Goal: Task Accomplishment & Management: Use online tool/utility

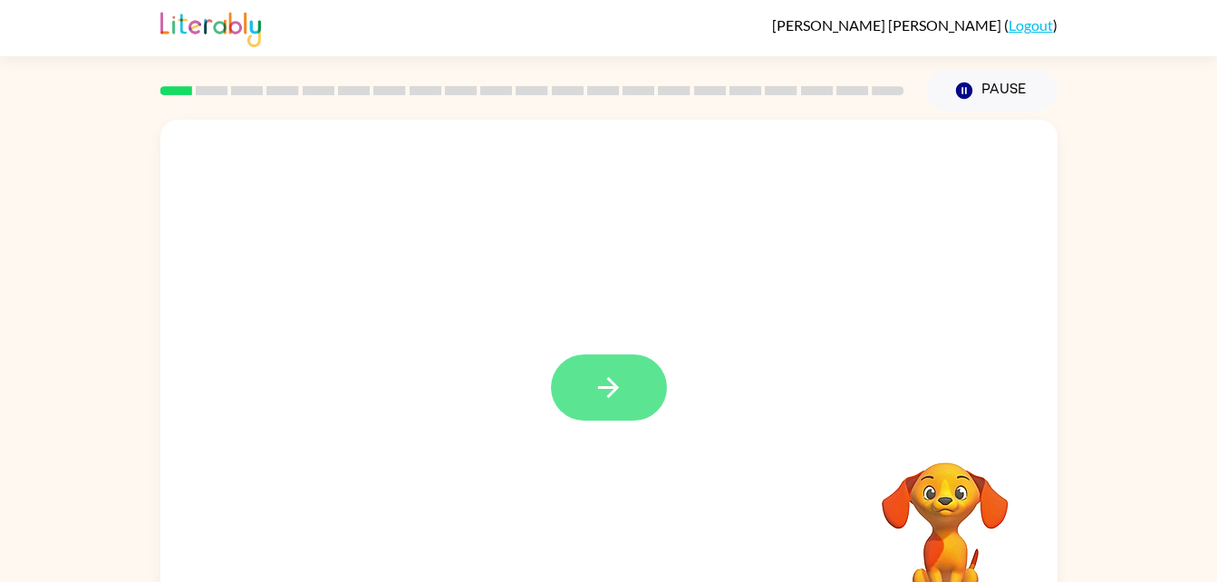
click at [602, 376] on icon "button" at bounding box center [609, 388] width 32 height 32
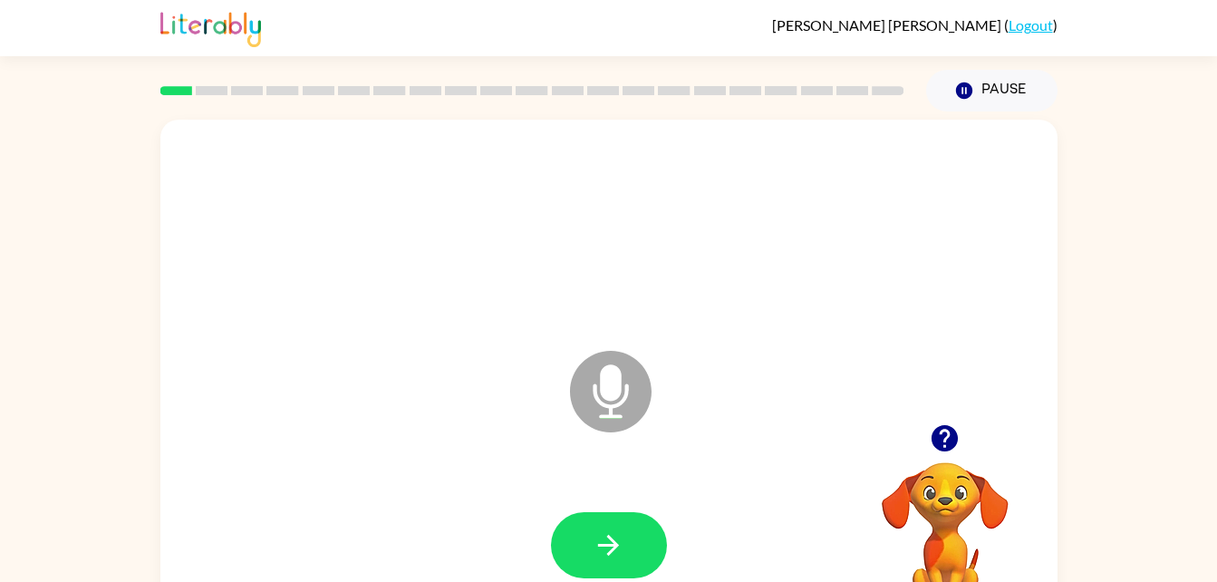
click at [601, 383] on icon "Microphone The Microphone is here when it is your turn to talk" at bounding box center [702, 414] width 272 height 136
click at [598, 388] on icon at bounding box center [611, 392] width 82 height 82
click at [607, 378] on icon "Microphone The Microphone is here when it is your turn to talk" at bounding box center [702, 414] width 272 height 136
click at [605, 382] on icon "Microphone The Microphone is here when it is your turn to talk" at bounding box center [702, 414] width 272 height 136
drag, startPoint x: 608, startPoint y: 411, endPoint x: 607, endPoint y: 395, distance: 15.4
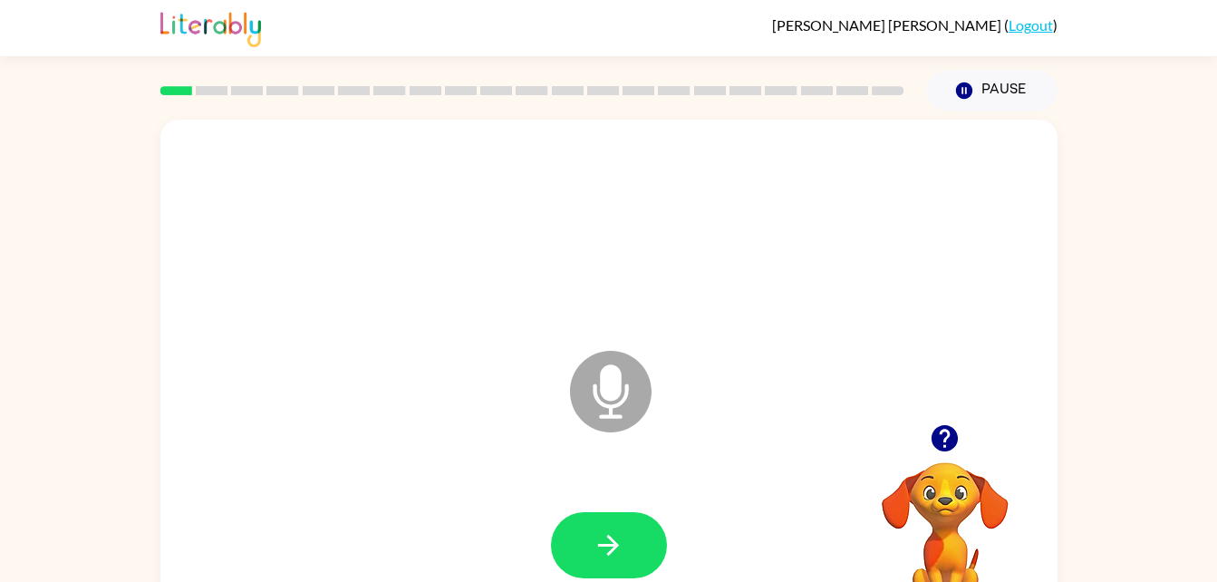
click at [607, 395] on icon "Microphone The Microphone is here when it is your turn to talk" at bounding box center [702, 414] width 272 height 136
drag, startPoint x: 613, startPoint y: 385, endPoint x: 607, endPoint y: 402, distance: 18.1
click at [607, 402] on icon "Microphone The Microphone is here when it is your turn to talk" at bounding box center [702, 414] width 272 height 136
drag, startPoint x: 617, startPoint y: 363, endPoint x: 615, endPoint y: 394, distance: 30.9
click at [615, 394] on icon "Microphone The Microphone is here when it is your turn to talk" at bounding box center [702, 414] width 272 height 136
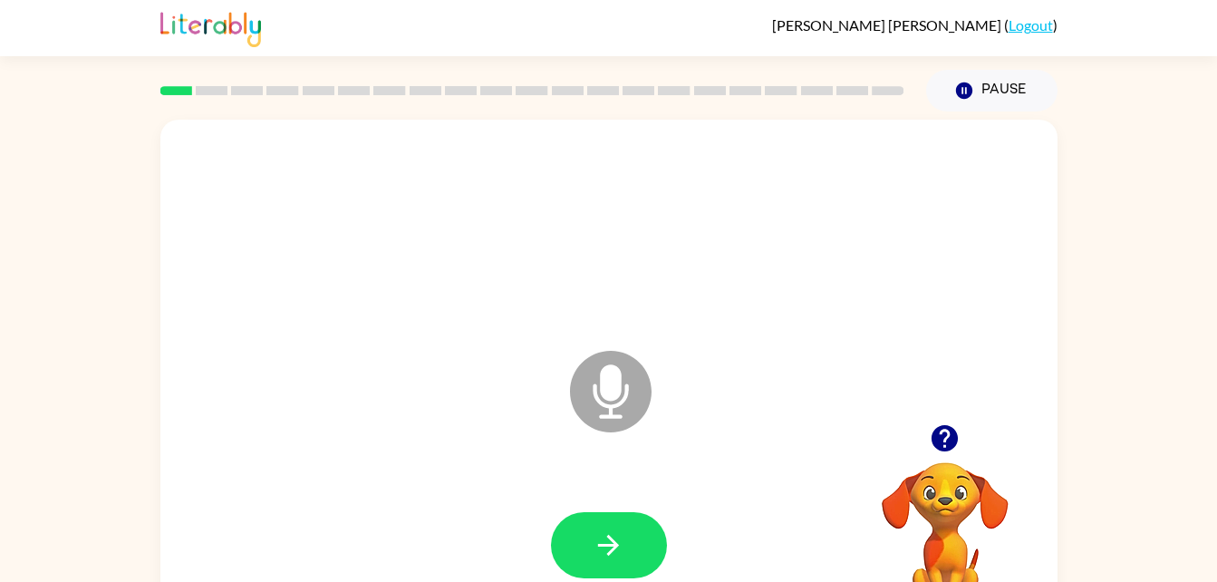
click at [604, 398] on icon "Microphone The Microphone is here when it is your turn to talk" at bounding box center [702, 414] width 272 height 136
click at [611, 392] on icon "Microphone The Microphone is here when it is your turn to talk" at bounding box center [702, 414] width 272 height 136
click at [607, 392] on icon "Microphone The Microphone is here when it is your turn to talk" at bounding box center [702, 414] width 272 height 136
click at [605, 387] on icon "Microphone The Microphone is here when it is your turn to talk" at bounding box center [702, 414] width 272 height 136
click at [614, 389] on icon "Microphone The Microphone is here when it is your turn to talk" at bounding box center [702, 414] width 272 height 136
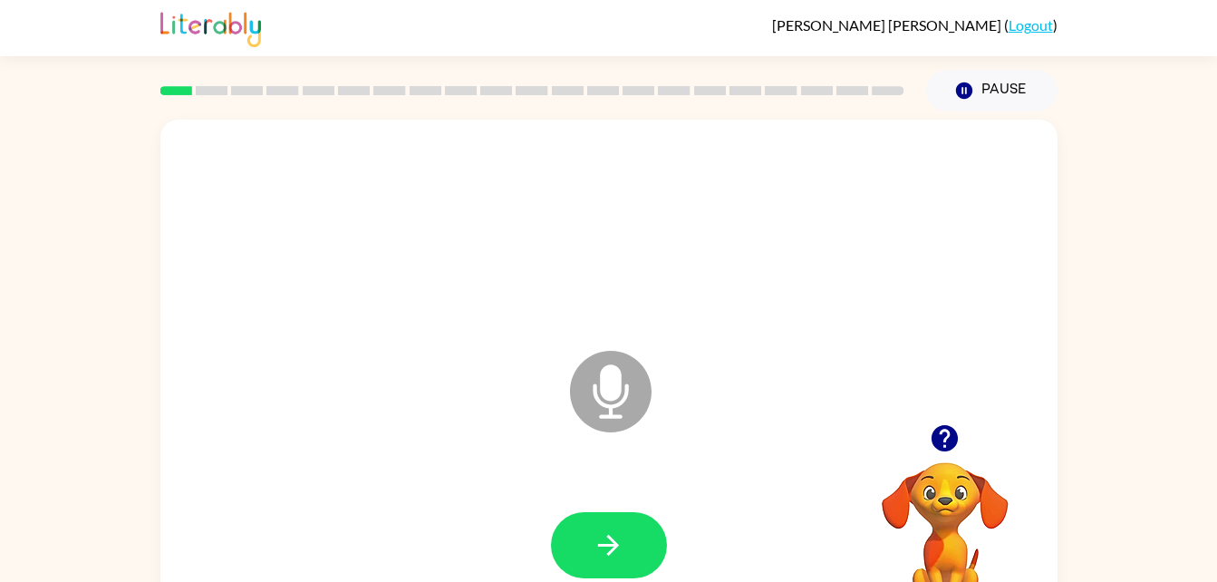
click at [602, 376] on icon "Microphone The Microphone is here when it is your turn to talk" at bounding box center [702, 414] width 272 height 136
click at [623, 535] on icon "button" at bounding box center [609, 545] width 32 height 32
click at [603, 383] on icon "Microphone The Microphone is here when it is your turn to talk" at bounding box center [702, 414] width 272 height 136
click at [624, 540] on button "button" at bounding box center [609, 545] width 116 height 66
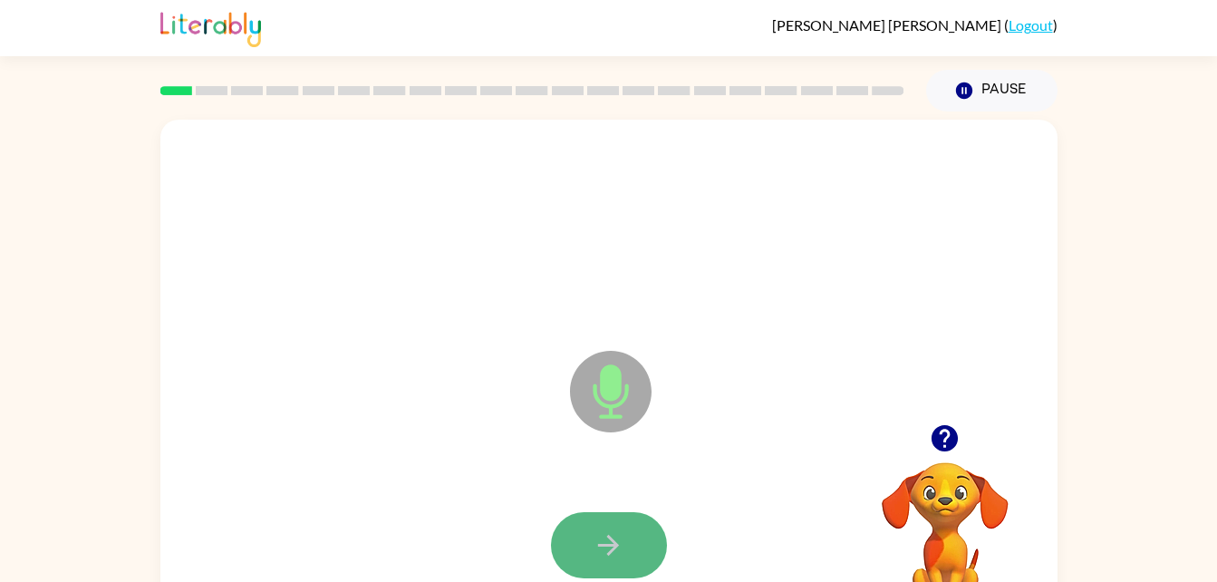
click at [626, 546] on button "button" at bounding box center [609, 545] width 116 height 66
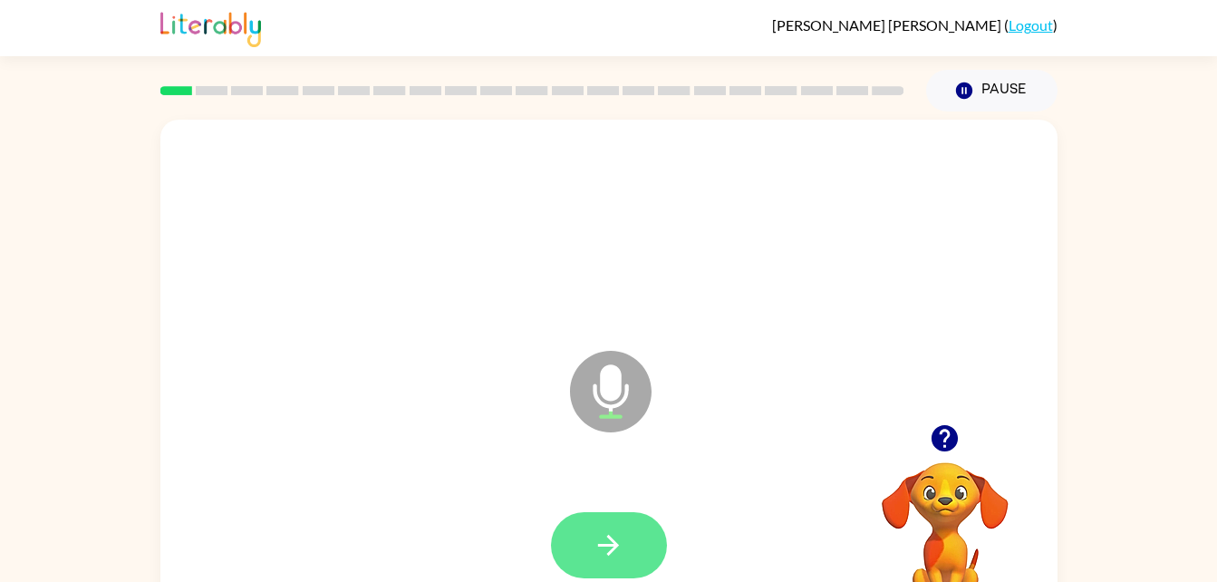
click at [612, 546] on icon "button" at bounding box center [608, 545] width 21 height 21
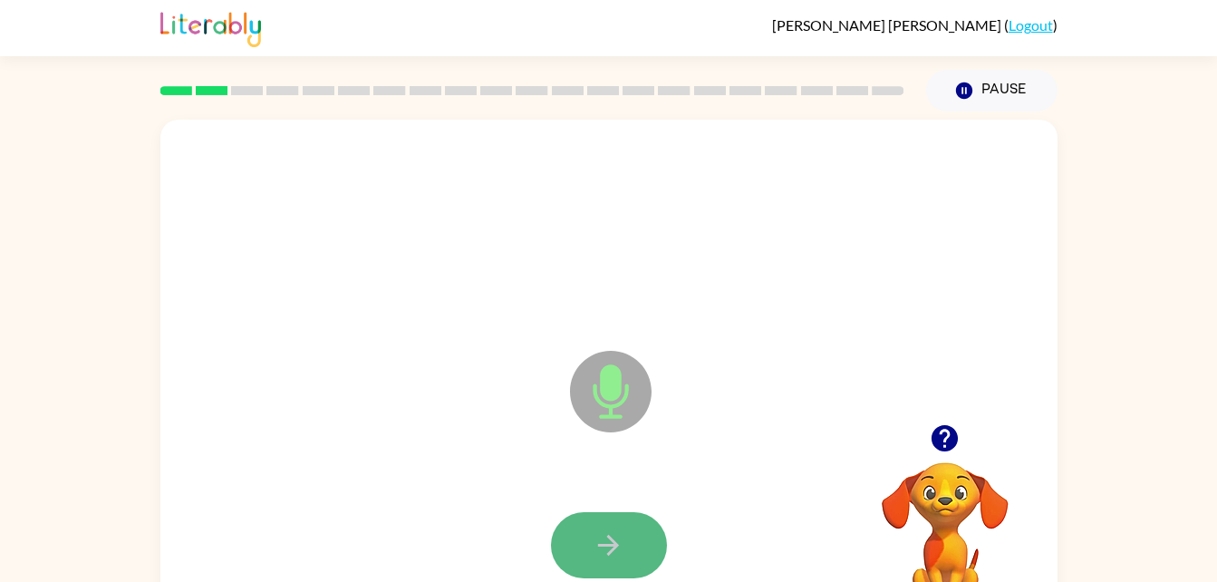
click at [618, 565] on button "button" at bounding box center [609, 545] width 116 height 66
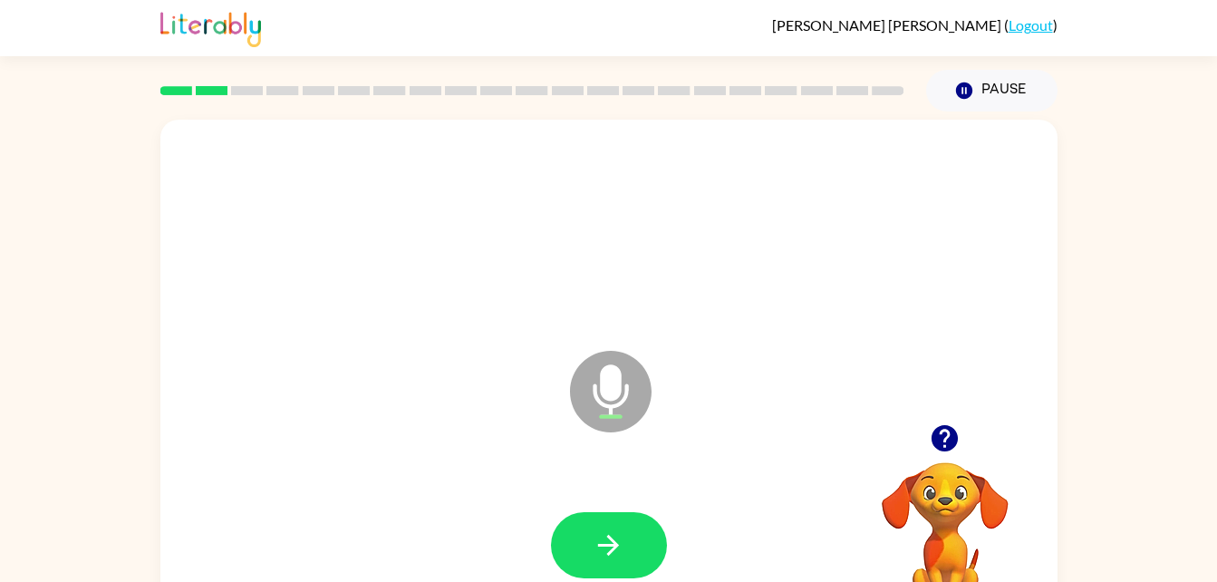
click at [604, 502] on div at bounding box center [609, 545] width 861 height 149
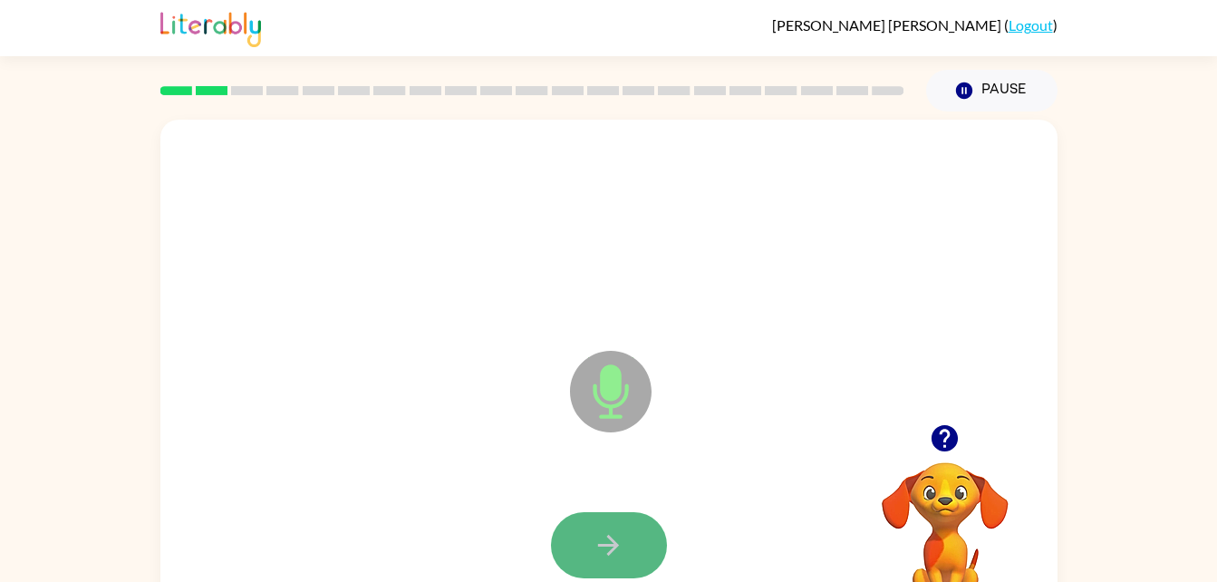
click at [609, 526] on button "button" at bounding box center [609, 545] width 116 height 66
click at [607, 533] on icon "button" at bounding box center [609, 545] width 32 height 32
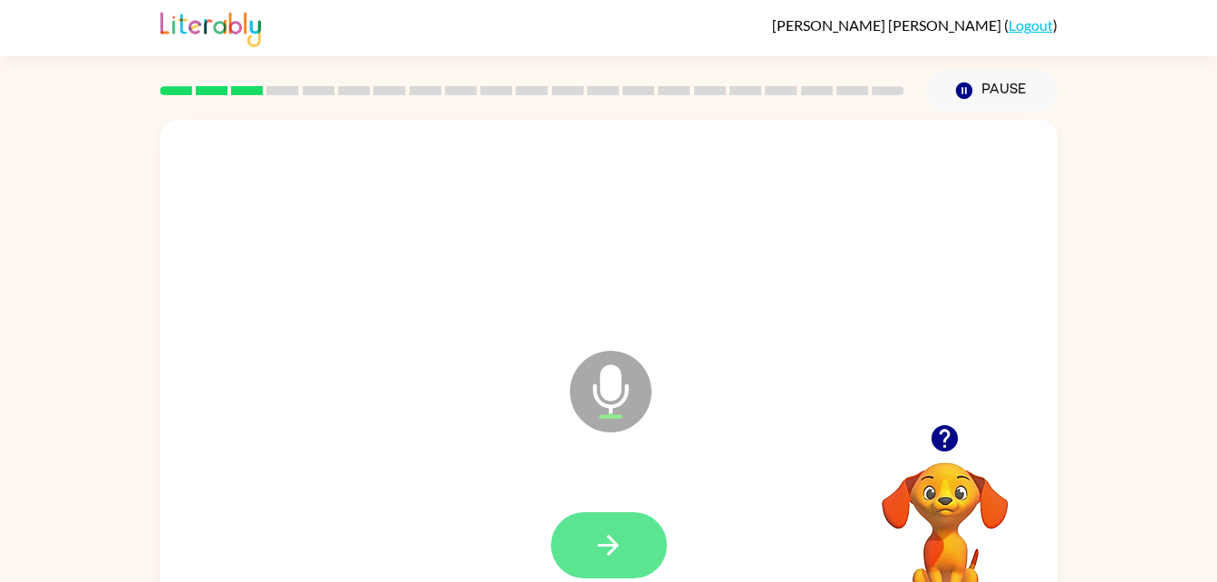
click at [611, 535] on icon "button" at bounding box center [609, 545] width 32 height 32
click at [609, 541] on icon "button" at bounding box center [609, 545] width 32 height 32
click at [607, 548] on icon "button" at bounding box center [609, 545] width 32 height 32
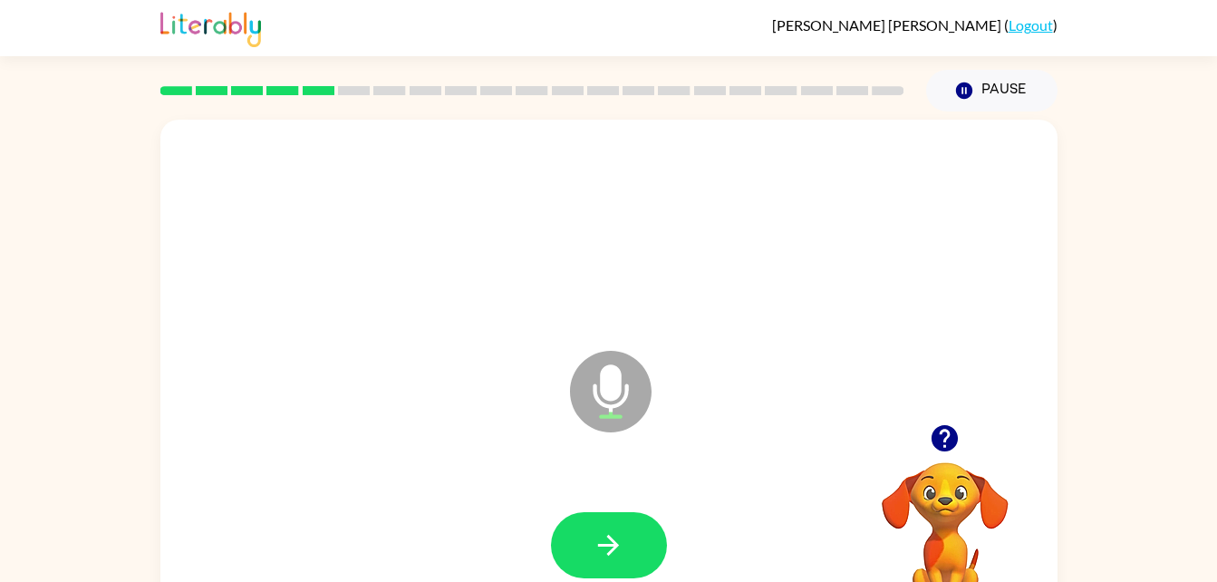
drag, startPoint x: 607, startPoint y: 548, endPoint x: 391, endPoint y: 395, distance: 265.3
click at [391, 395] on div "Microphone The Microphone is here when it is your turn to talk" at bounding box center [608, 379] width 897 height 518
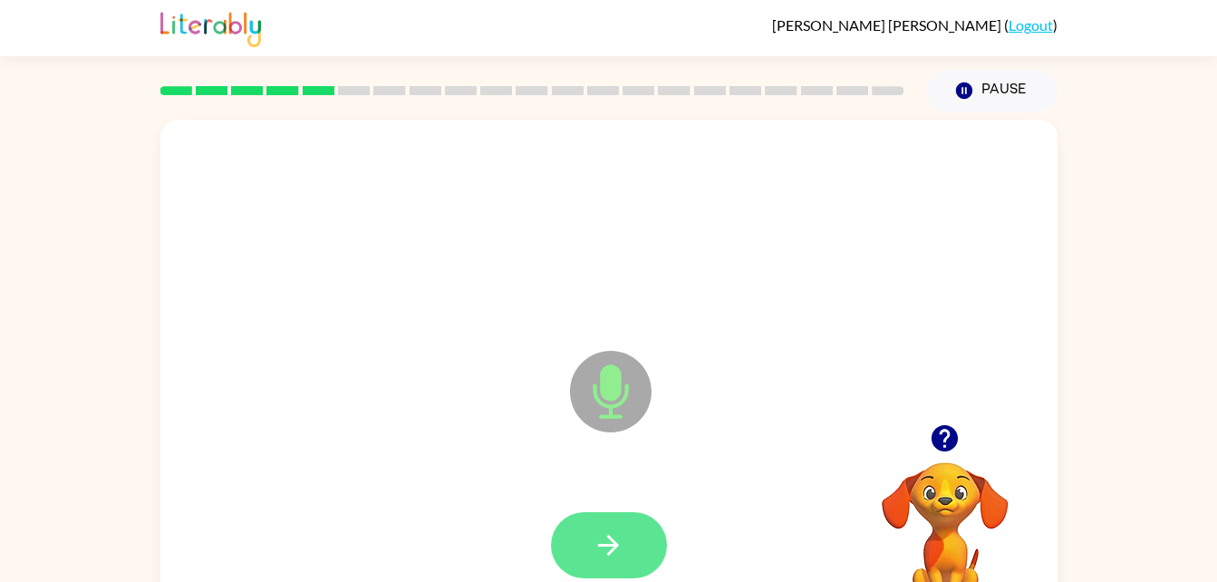
click at [595, 534] on icon "button" at bounding box center [609, 545] width 32 height 32
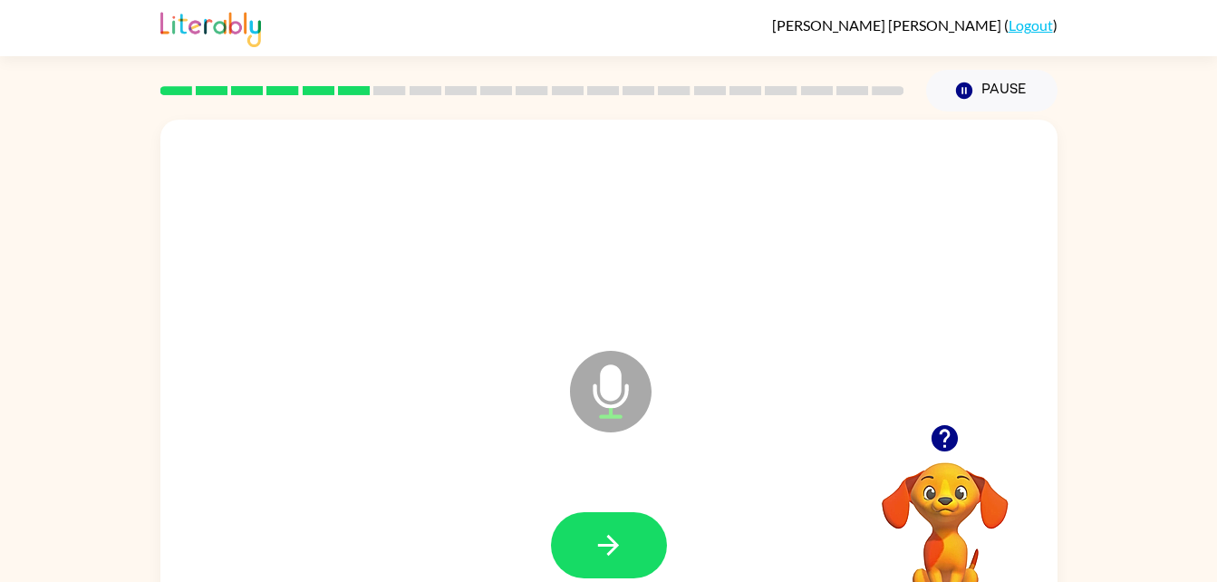
drag, startPoint x: 595, startPoint y: 534, endPoint x: 380, endPoint y: 492, distance: 218.8
click at [380, 492] on div at bounding box center [609, 545] width 861 height 149
click at [571, 545] on button "button" at bounding box center [609, 545] width 116 height 66
drag, startPoint x: 571, startPoint y: 545, endPoint x: 528, endPoint y: 535, distance: 44.6
click at [528, 535] on div at bounding box center [609, 545] width 861 height 149
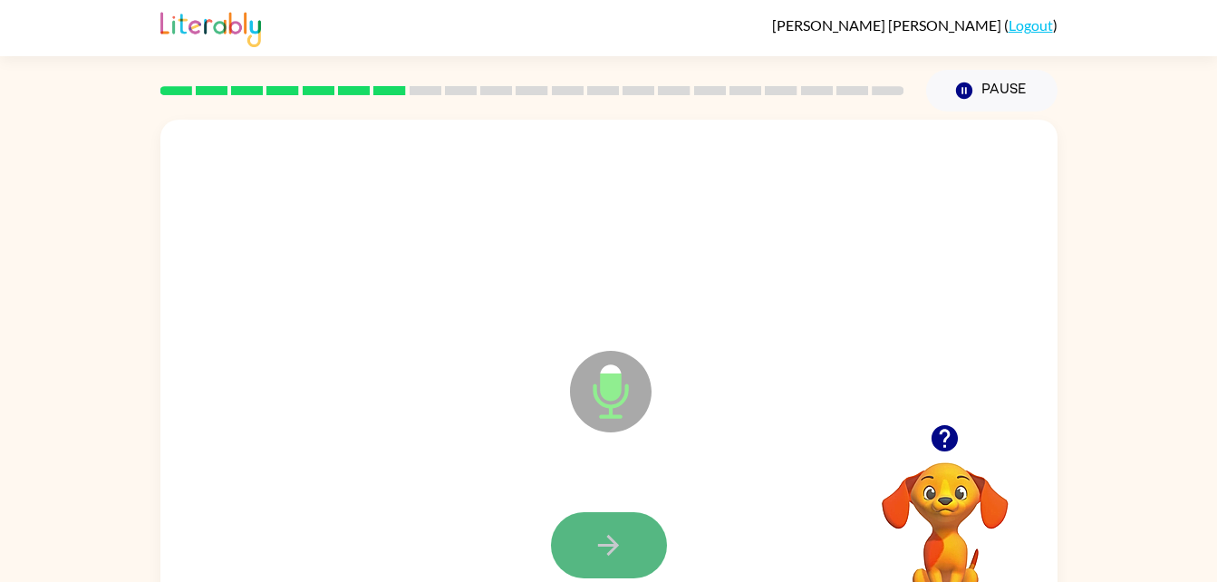
click at [578, 542] on button "button" at bounding box center [609, 545] width 116 height 66
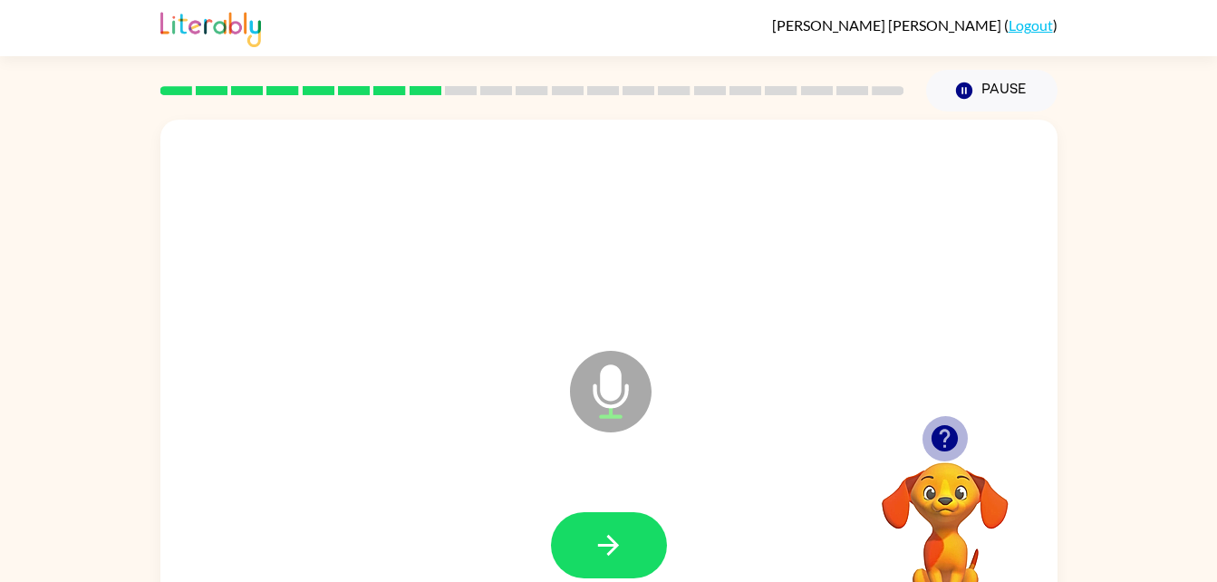
click at [948, 440] on icon "button" at bounding box center [945, 438] width 26 height 26
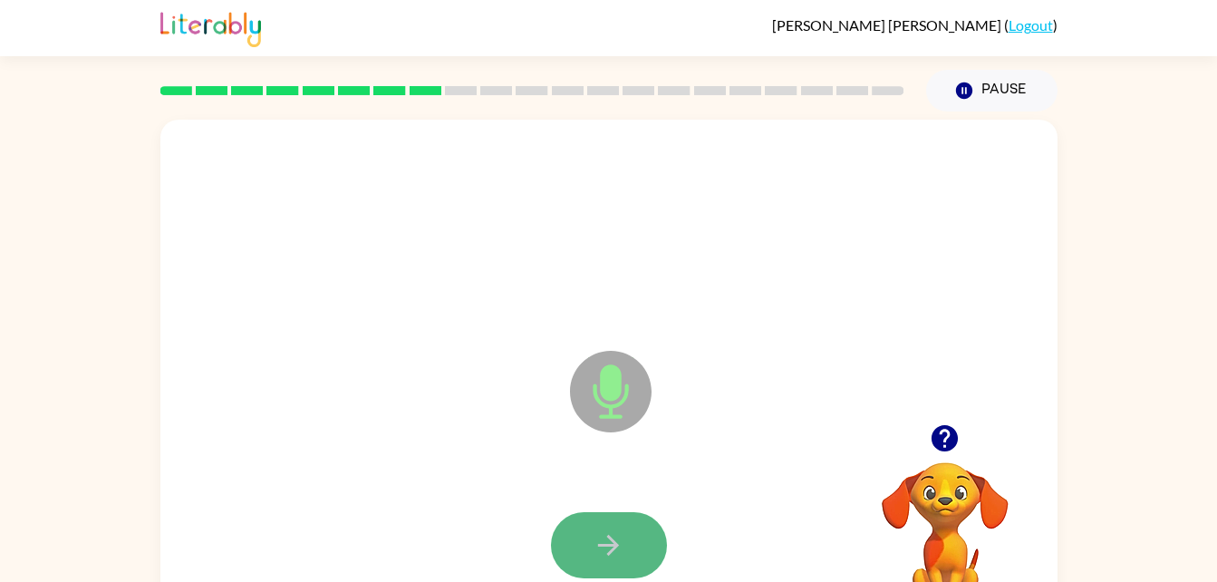
click at [578, 547] on button "button" at bounding box center [609, 545] width 116 height 66
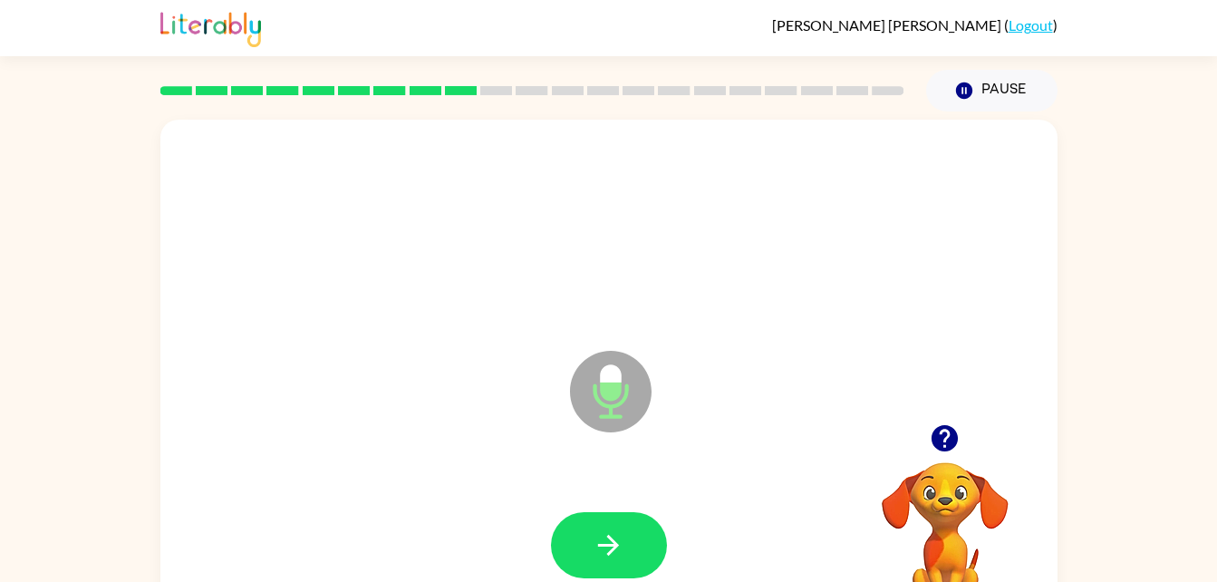
drag, startPoint x: 578, startPoint y: 547, endPoint x: 401, endPoint y: 484, distance: 188.3
click at [401, 484] on div at bounding box center [609, 545] width 861 height 149
click at [636, 534] on button "button" at bounding box center [609, 545] width 116 height 66
click at [957, 434] on icon "button" at bounding box center [945, 438] width 26 height 26
click at [615, 537] on icon "button" at bounding box center [609, 545] width 32 height 32
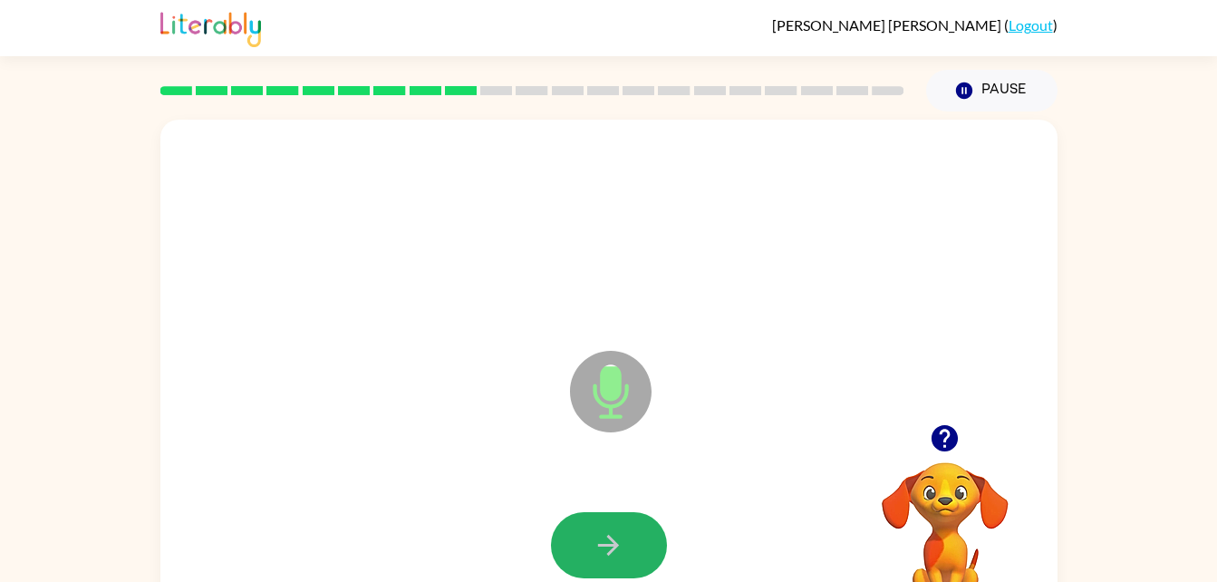
click at [615, 537] on icon "button" at bounding box center [609, 545] width 32 height 32
drag, startPoint x: 615, startPoint y: 537, endPoint x: 491, endPoint y: 528, distance: 123.7
click at [491, 528] on div at bounding box center [609, 545] width 861 height 149
click at [638, 544] on button "button" at bounding box center [609, 545] width 116 height 66
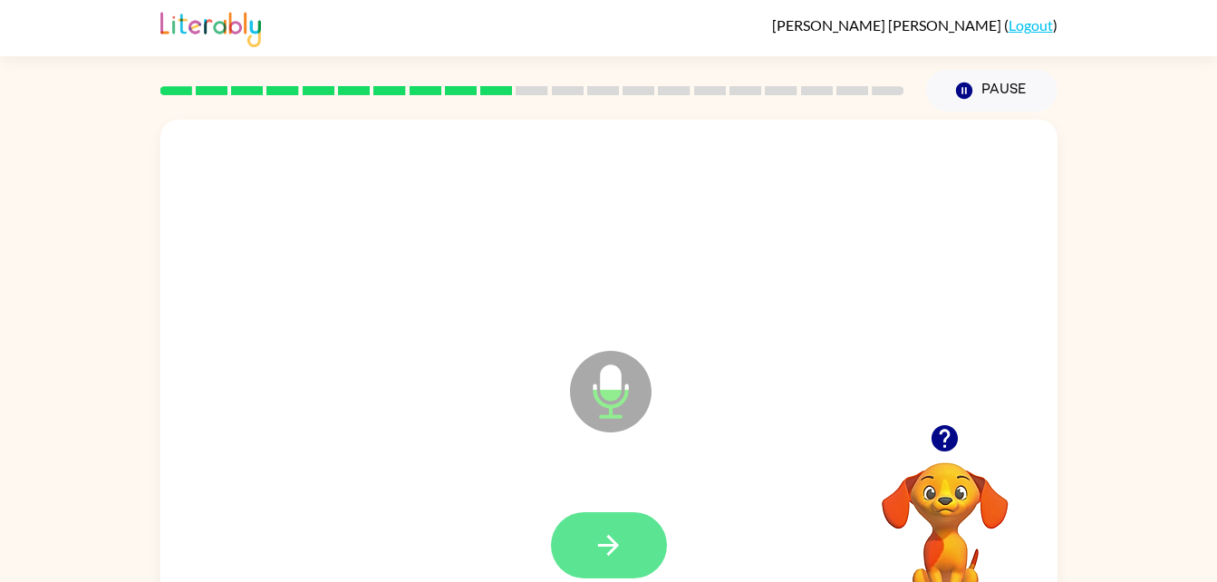
drag, startPoint x: 638, startPoint y: 544, endPoint x: 577, endPoint y: 538, distance: 61.0
click at [577, 538] on button "button" at bounding box center [609, 545] width 116 height 66
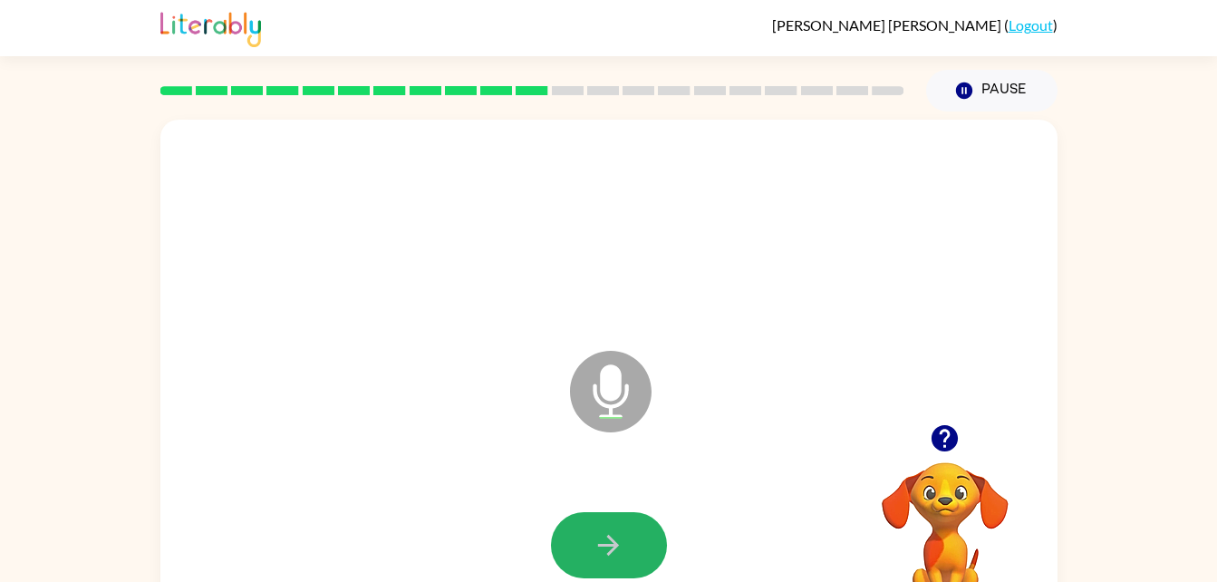
click at [615, 542] on icon "button" at bounding box center [608, 545] width 21 height 21
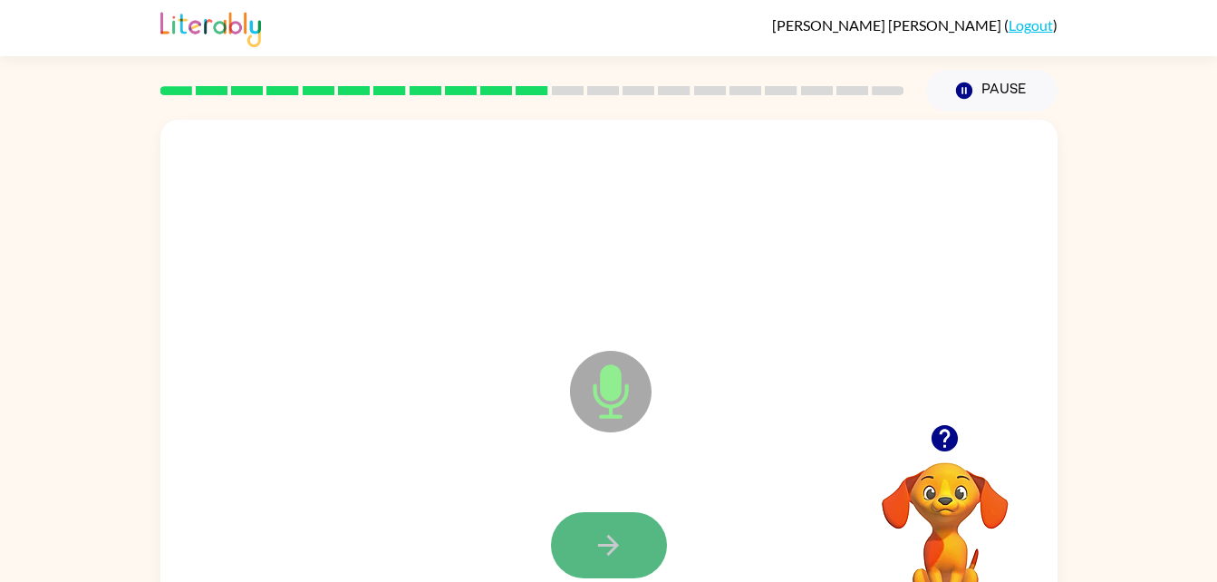
drag, startPoint x: 615, startPoint y: 542, endPoint x: 581, endPoint y: 552, distance: 35.9
click at [581, 552] on button "button" at bounding box center [609, 545] width 116 height 66
drag, startPoint x: 581, startPoint y: 552, endPoint x: 435, endPoint y: 525, distance: 148.4
click at [435, 525] on div at bounding box center [609, 545] width 861 height 149
click at [675, 528] on div at bounding box center [609, 545] width 861 height 149
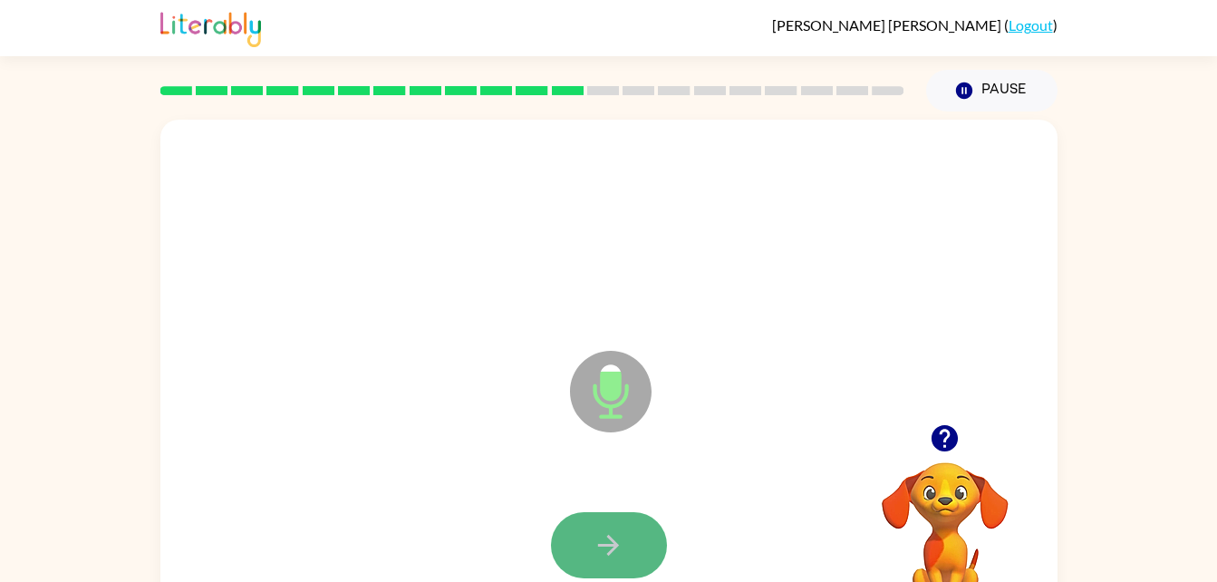
click at [594, 539] on icon "button" at bounding box center [609, 545] width 32 height 32
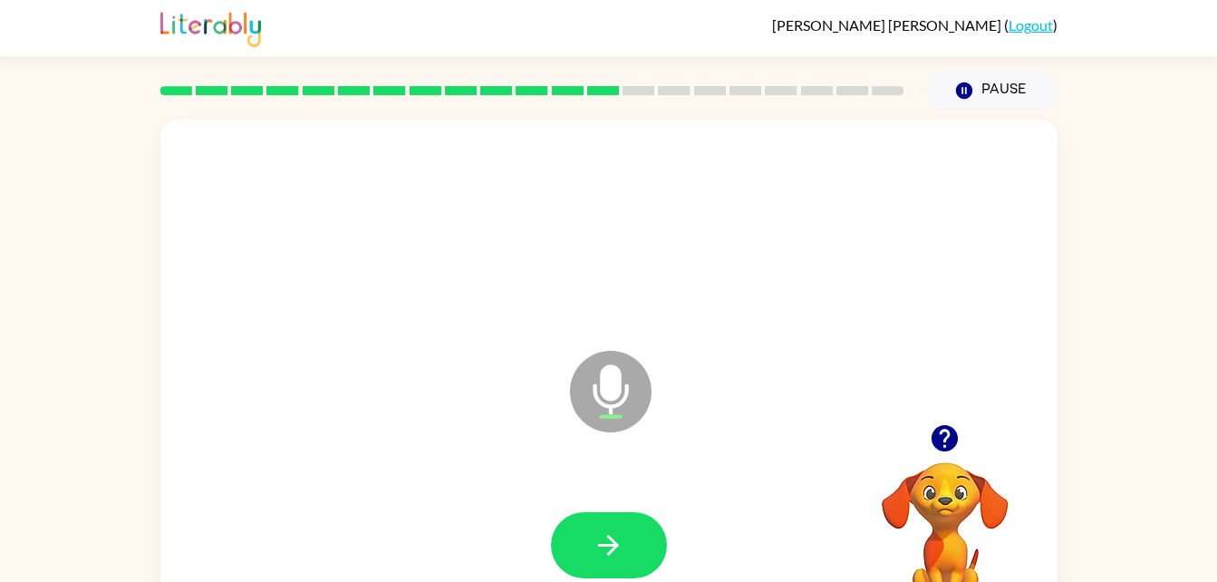
click at [594, 539] on icon "button" at bounding box center [609, 545] width 32 height 32
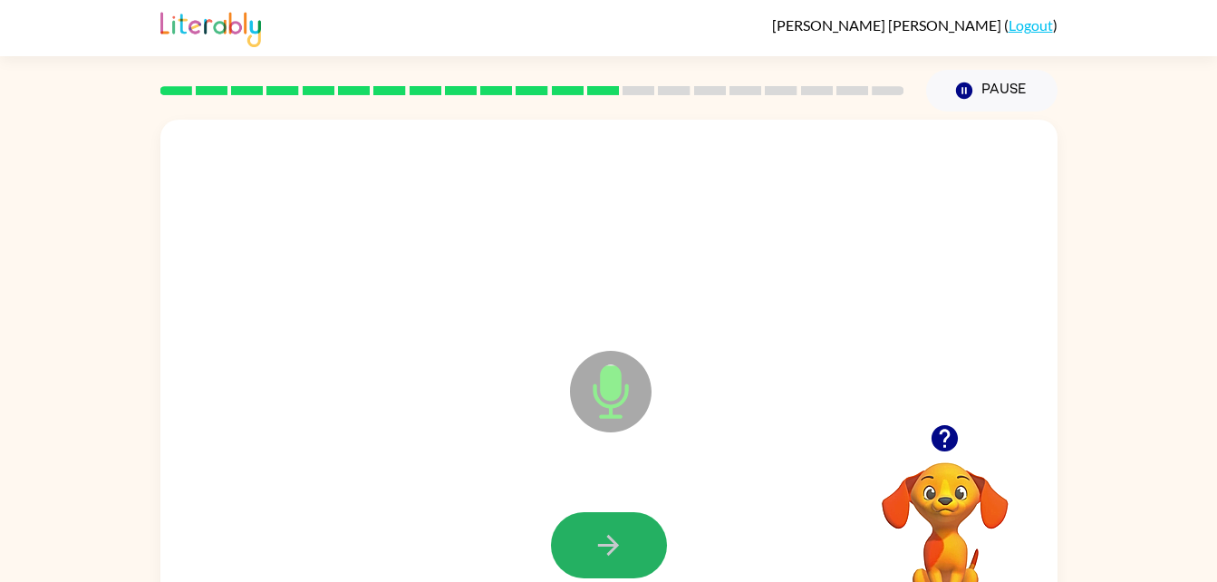
click at [594, 539] on icon "button" at bounding box center [609, 545] width 32 height 32
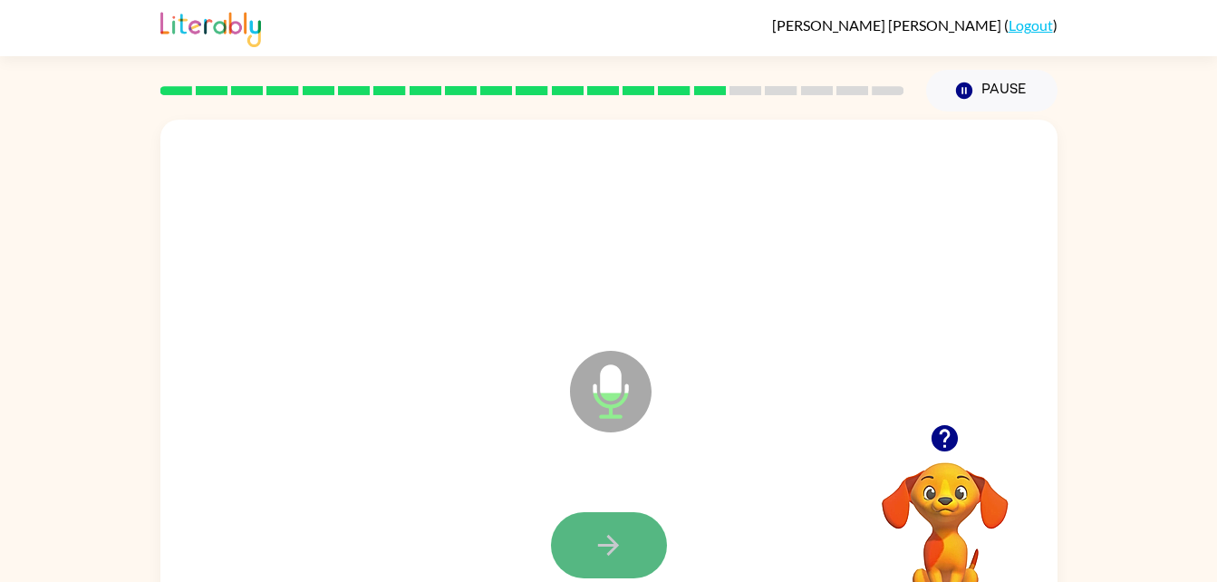
drag, startPoint x: 593, startPoint y: 545, endPoint x: 567, endPoint y: 551, distance: 26.2
click at [567, 551] on button "button" at bounding box center [609, 545] width 116 height 66
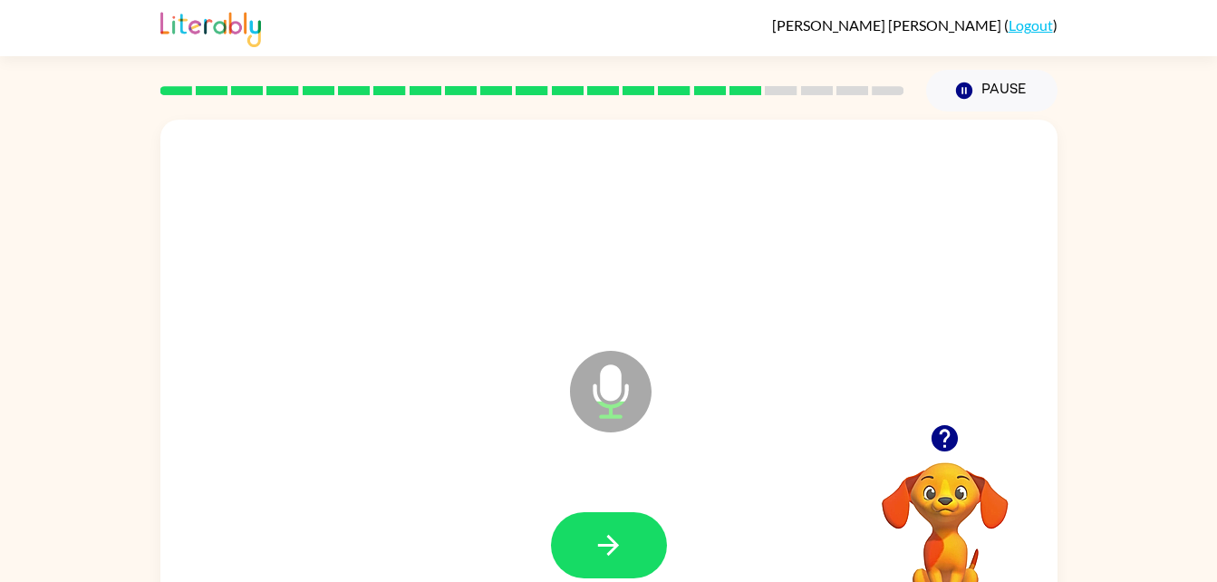
drag, startPoint x: 567, startPoint y: 551, endPoint x: 512, endPoint y: 541, distance: 56.2
click at [512, 541] on div at bounding box center [609, 545] width 861 height 149
click at [939, 435] on icon "button" at bounding box center [945, 438] width 26 height 26
click at [593, 546] on icon "button" at bounding box center [609, 545] width 32 height 32
drag, startPoint x: 593, startPoint y: 546, endPoint x: 436, endPoint y: 495, distance: 164.8
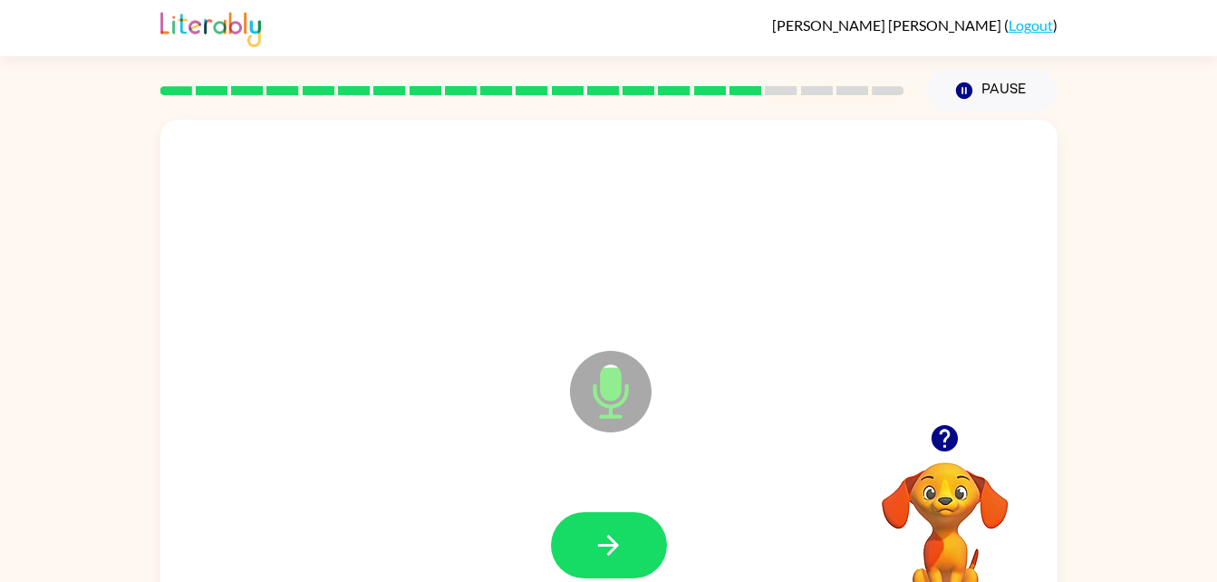
click at [436, 495] on div at bounding box center [609, 545] width 861 height 149
click at [604, 532] on icon "button" at bounding box center [609, 545] width 32 height 32
click at [940, 444] on icon "button" at bounding box center [945, 438] width 26 height 26
click at [580, 537] on button "button" at bounding box center [609, 545] width 116 height 66
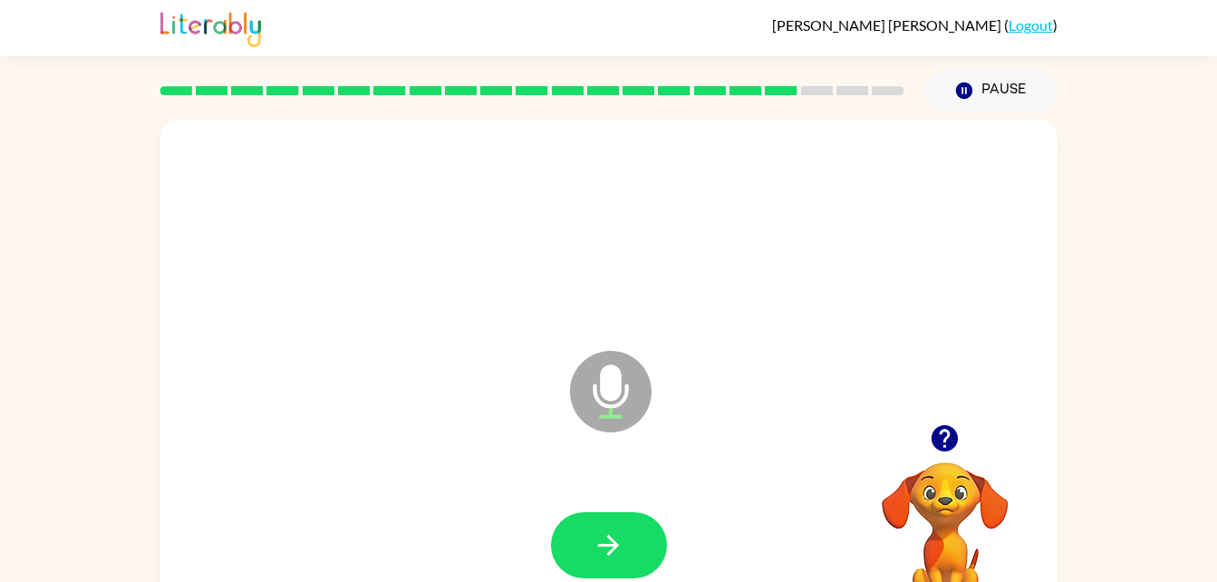
drag, startPoint x: 580, startPoint y: 537, endPoint x: 936, endPoint y: 422, distance: 374.3
click at [936, 422] on div "Microphone The Microphone is here when it is your turn to talk Your browser mus…" at bounding box center [608, 379] width 897 height 518
drag, startPoint x: 936, startPoint y: 422, endPoint x: 905, endPoint y: 414, distance: 32.8
click at [905, 414] on div "Microphone The Microphone is here when it is your turn to talk" at bounding box center [608, 379] width 897 height 518
click at [943, 432] on icon "button" at bounding box center [945, 438] width 32 height 32
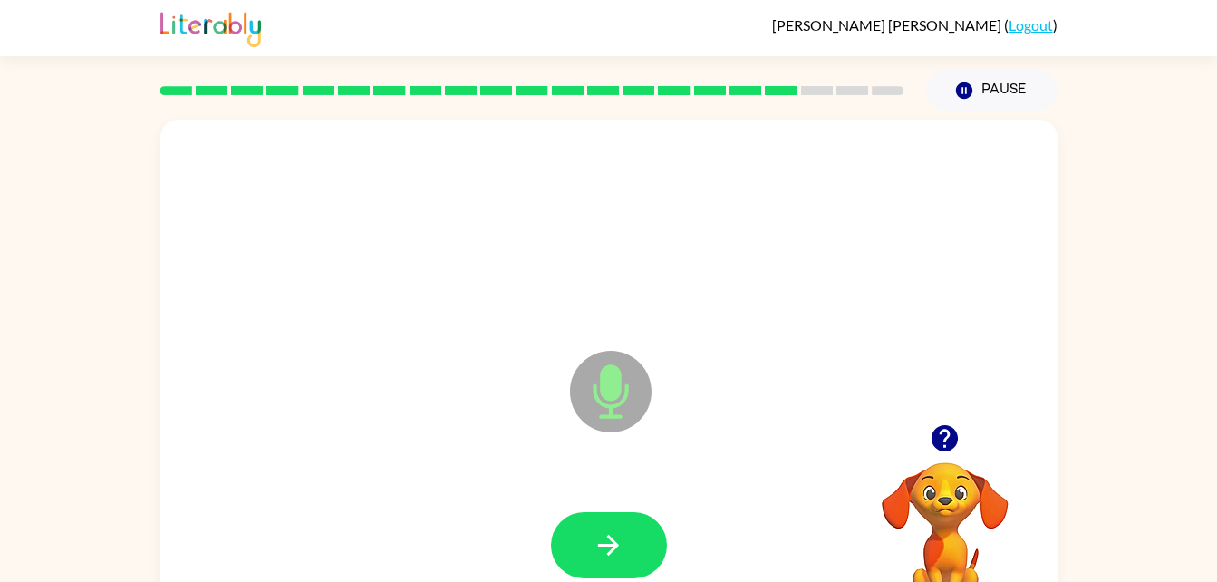
drag, startPoint x: 647, startPoint y: 521, endPoint x: 527, endPoint y: 477, distance: 128.5
click at [527, 477] on div at bounding box center [609, 545] width 861 height 149
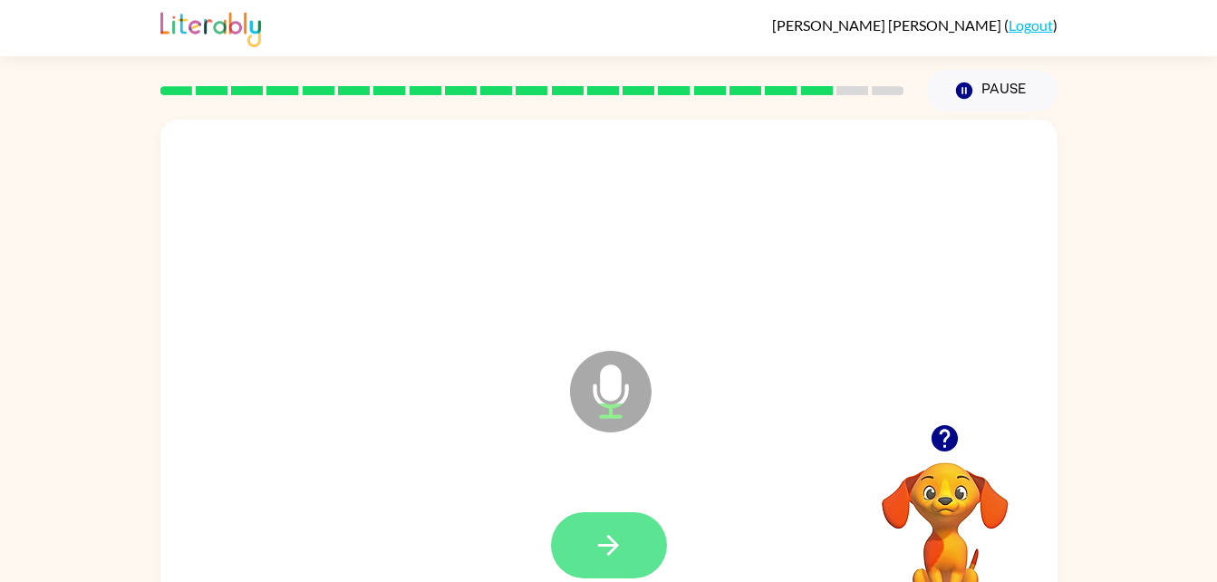
click at [629, 540] on button "button" at bounding box center [609, 545] width 116 height 66
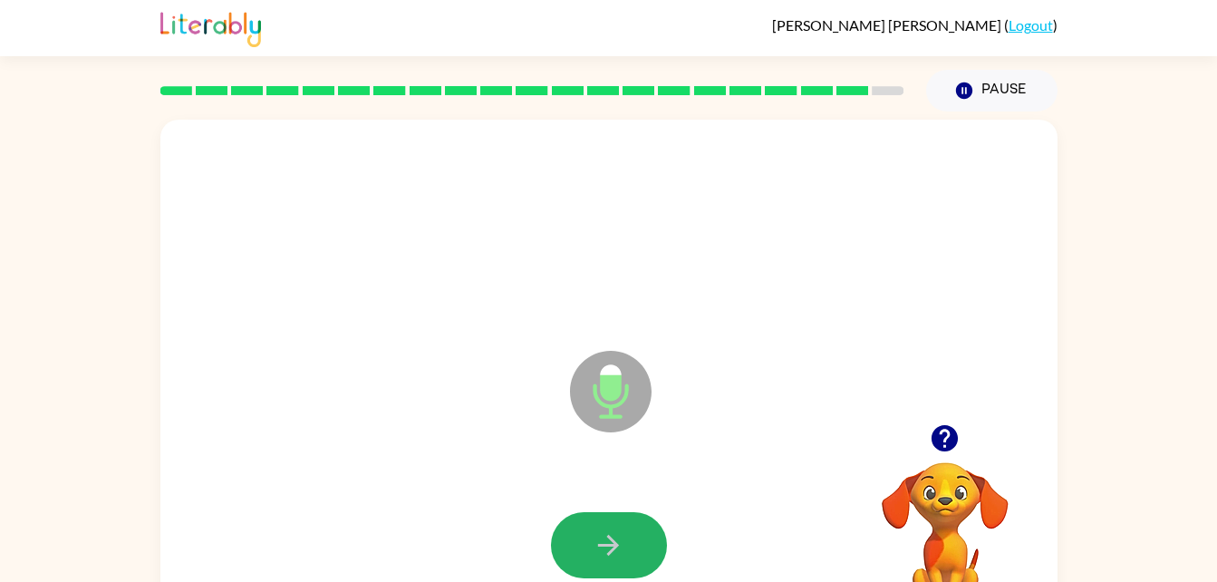
click at [629, 540] on button "button" at bounding box center [609, 545] width 116 height 66
